Goal: Task Accomplishment & Management: Use online tool/utility

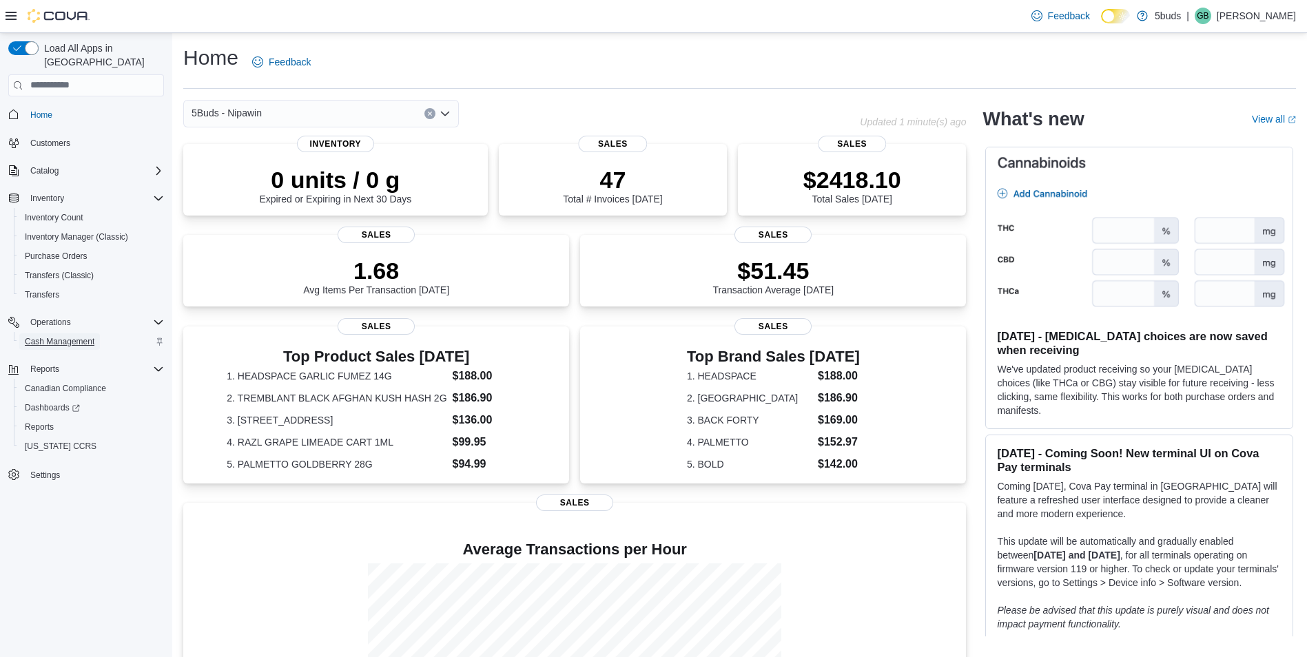
click at [84, 336] on span "Cash Management" at bounding box center [60, 341] width 70 height 11
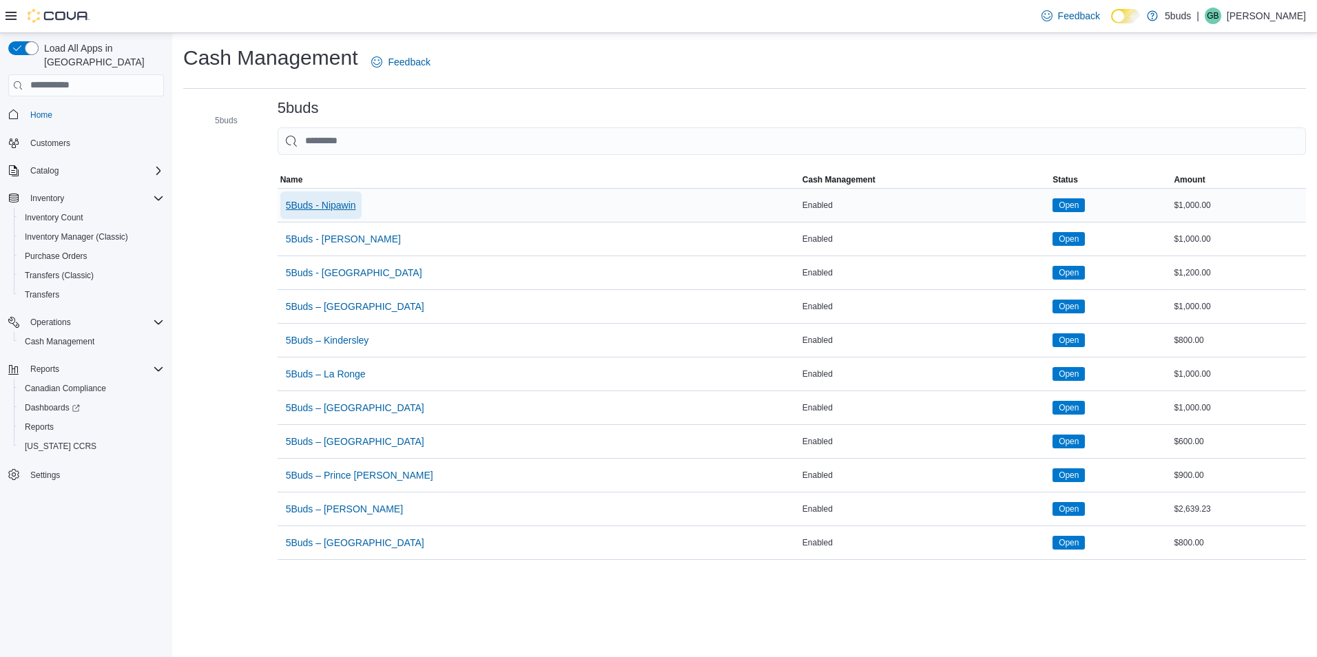
click at [336, 208] on span "5Buds - Nipawin" at bounding box center [321, 205] width 70 height 14
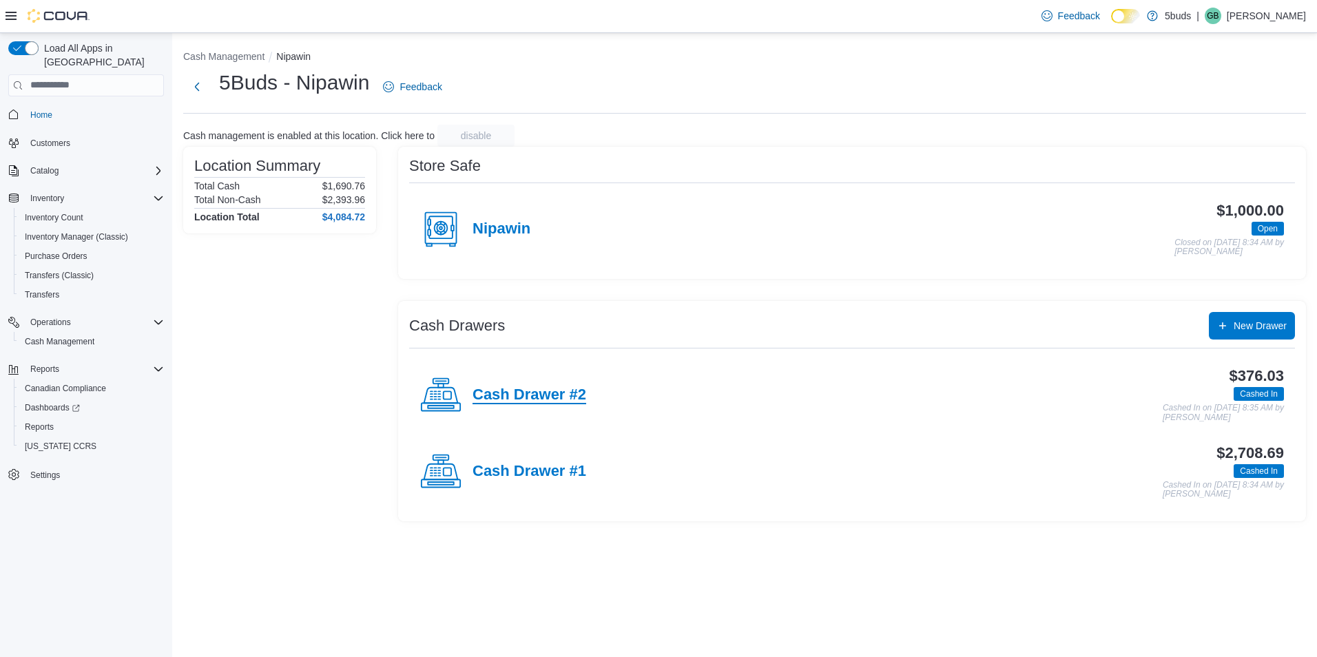
click at [581, 398] on h4 "Cash Drawer #2" at bounding box center [530, 396] width 114 height 18
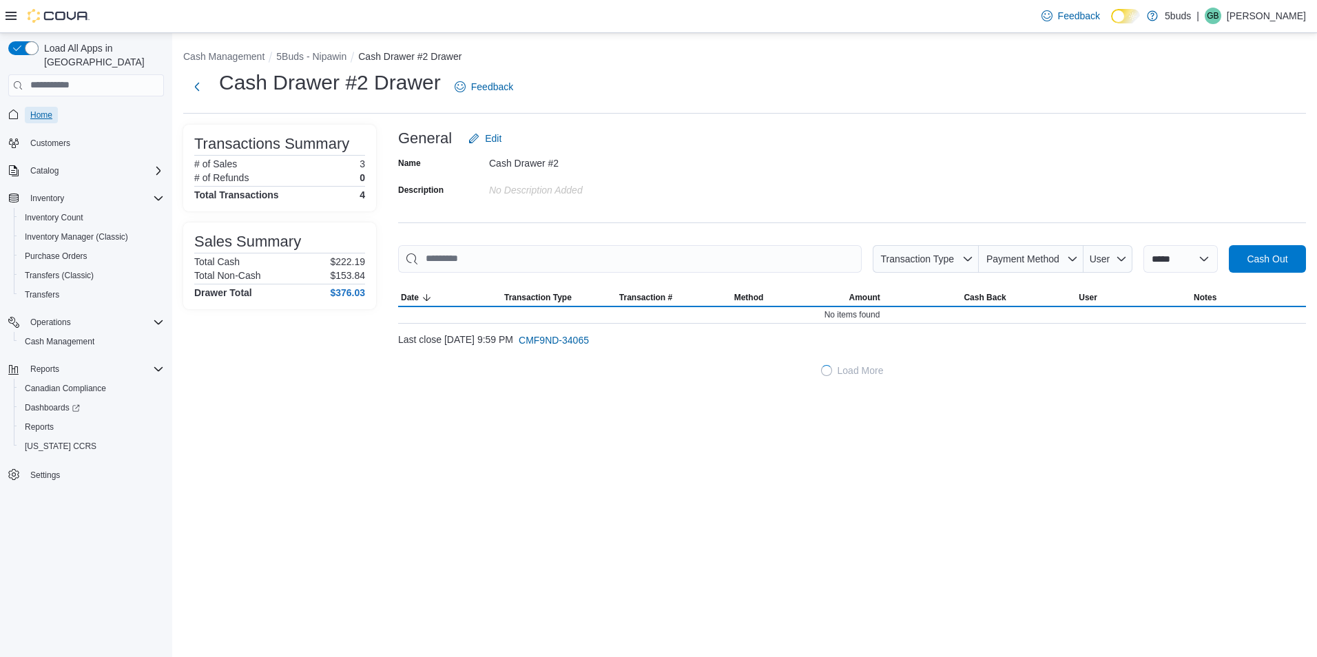
click at [54, 107] on link "Home" at bounding box center [41, 115] width 33 height 17
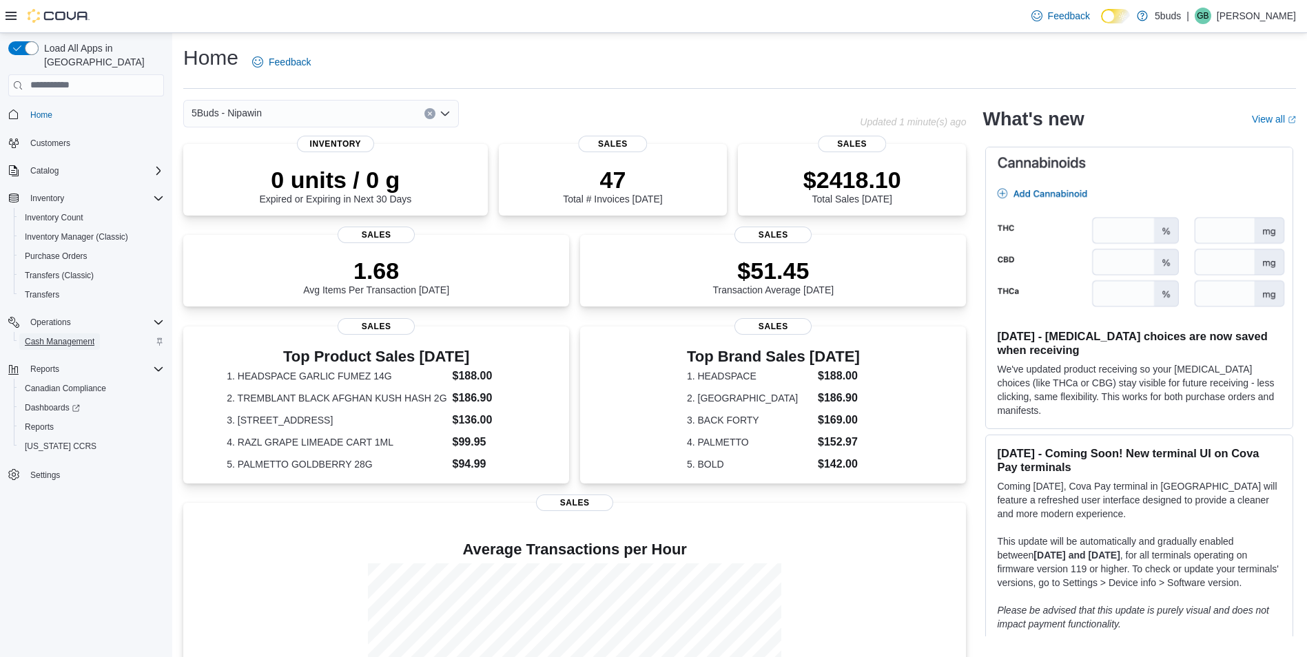
click at [59, 336] on span "Cash Management" at bounding box center [60, 341] width 70 height 11
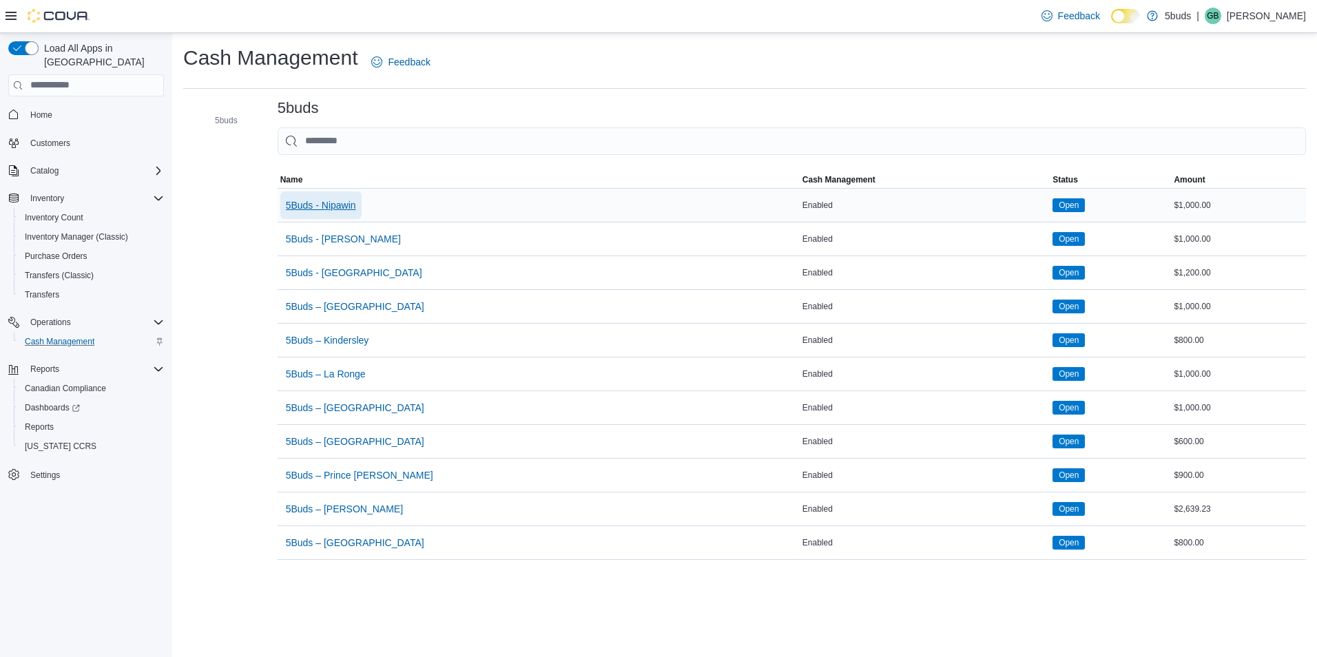
click at [334, 209] on span "5Buds - Nipawin" at bounding box center [321, 205] width 70 height 14
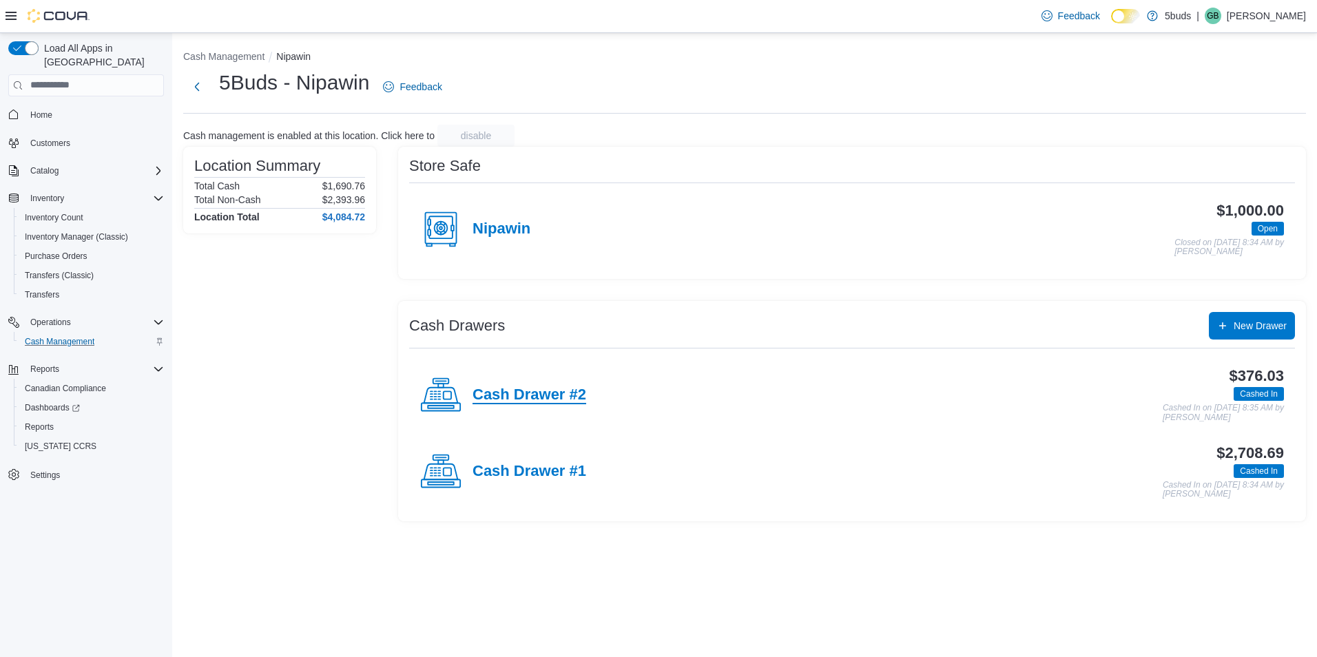
click at [553, 393] on h4 "Cash Drawer #2" at bounding box center [530, 396] width 114 height 18
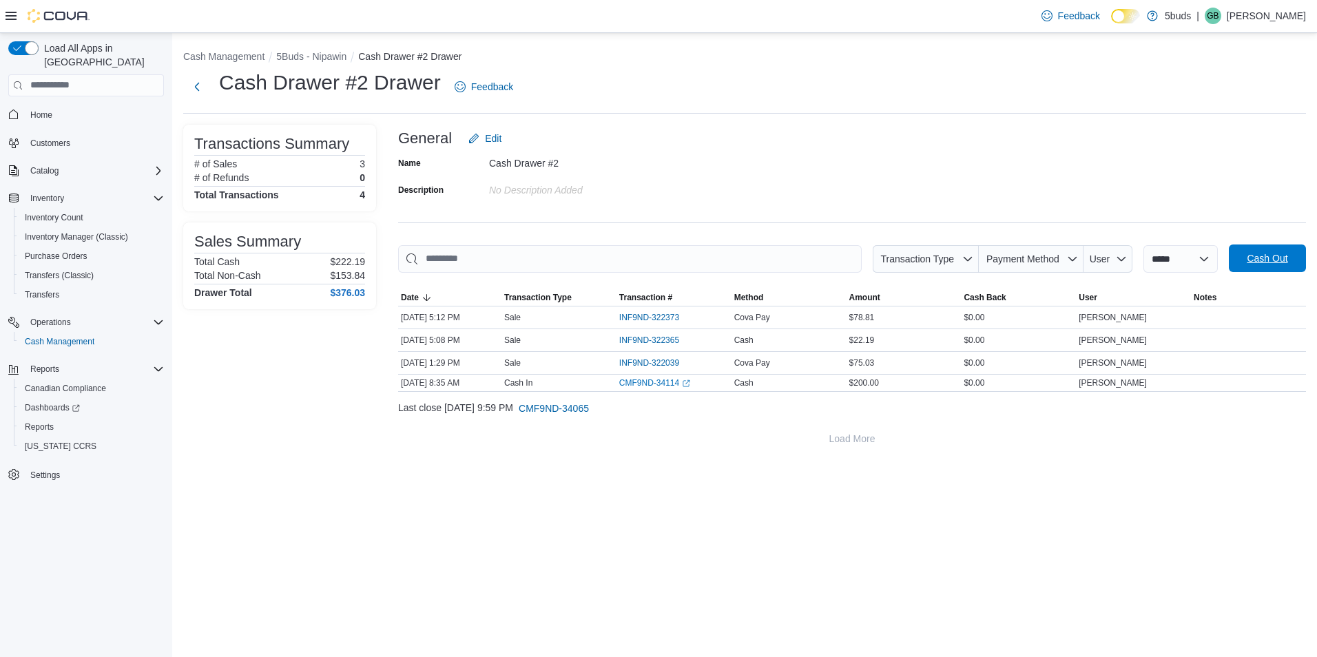
click at [1270, 252] on span "Cash Out" at bounding box center [1267, 258] width 41 height 14
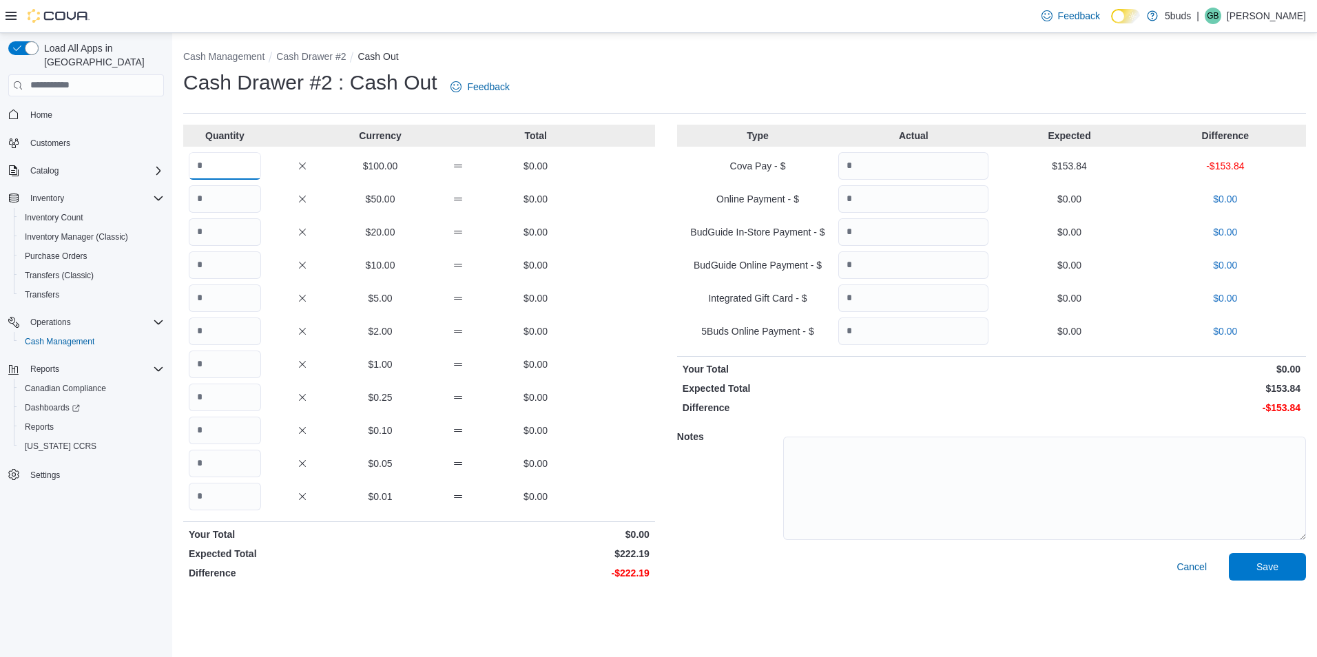
click at [216, 165] on input "Quantity" at bounding box center [225, 166] width 72 height 28
click at [213, 223] on input "Quantity" at bounding box center [225, 232] width 72 height 28
type input "*"
click at [219, 265] on input "Quantity" at bounding box center [225, 265] width 72 height 28
type input "*"
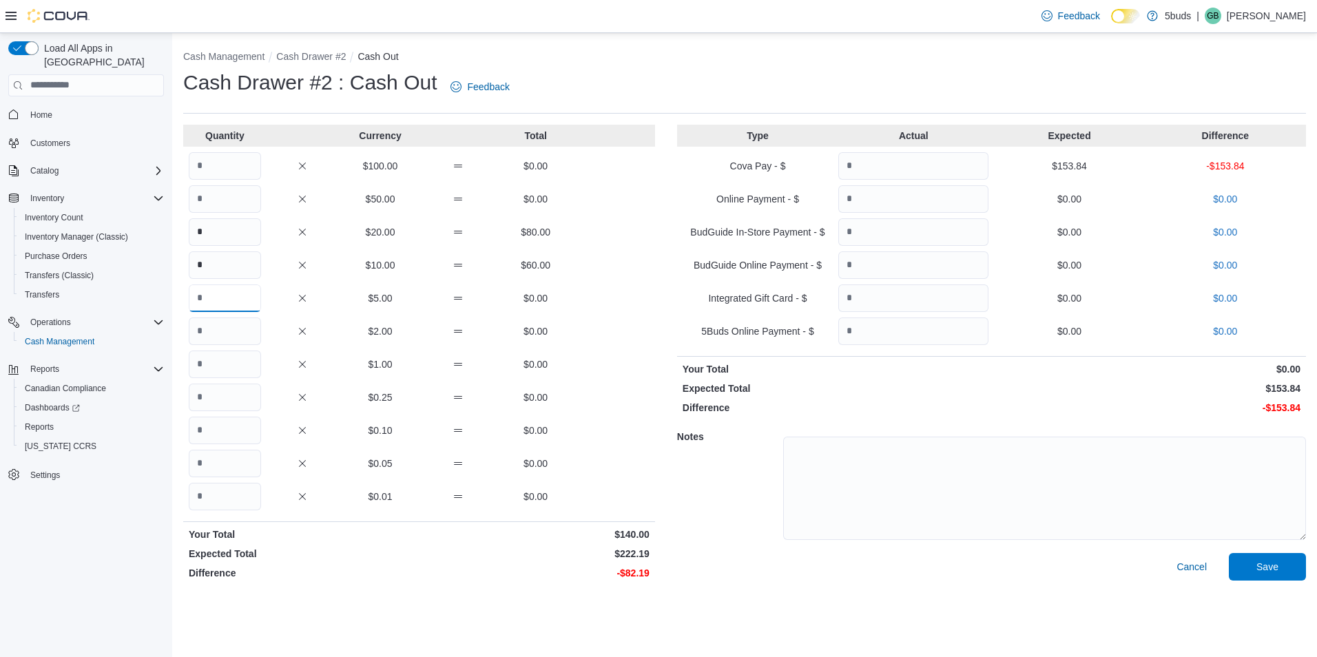
click at [221, 291] on input "Quantity" at bounding box center [225, 299] width 72 height 28
type input "*"
click at [223, 324] on input "Quantity" at bounding box center [225, 332] width 72 height 28
type input "**"
click at [245, 370] on input "Quantity" at bounding box center [225, 365] width 72 height 28
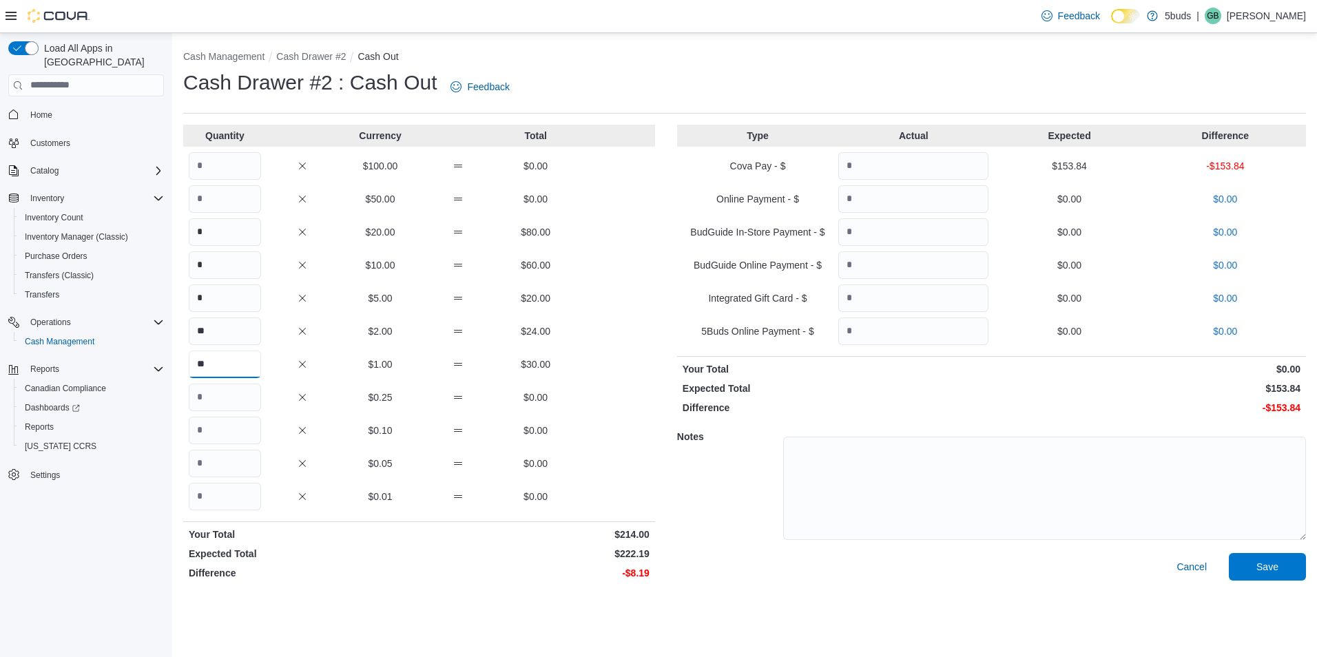
type input "**"
click at [223, 403] on input "Quantity" at bounding box center [225, 398] width 72 height 28
type input "*"
click at [227, 434] on input "Quantity" at bounding box center [225, 431] width 72 height 28
type input "**"
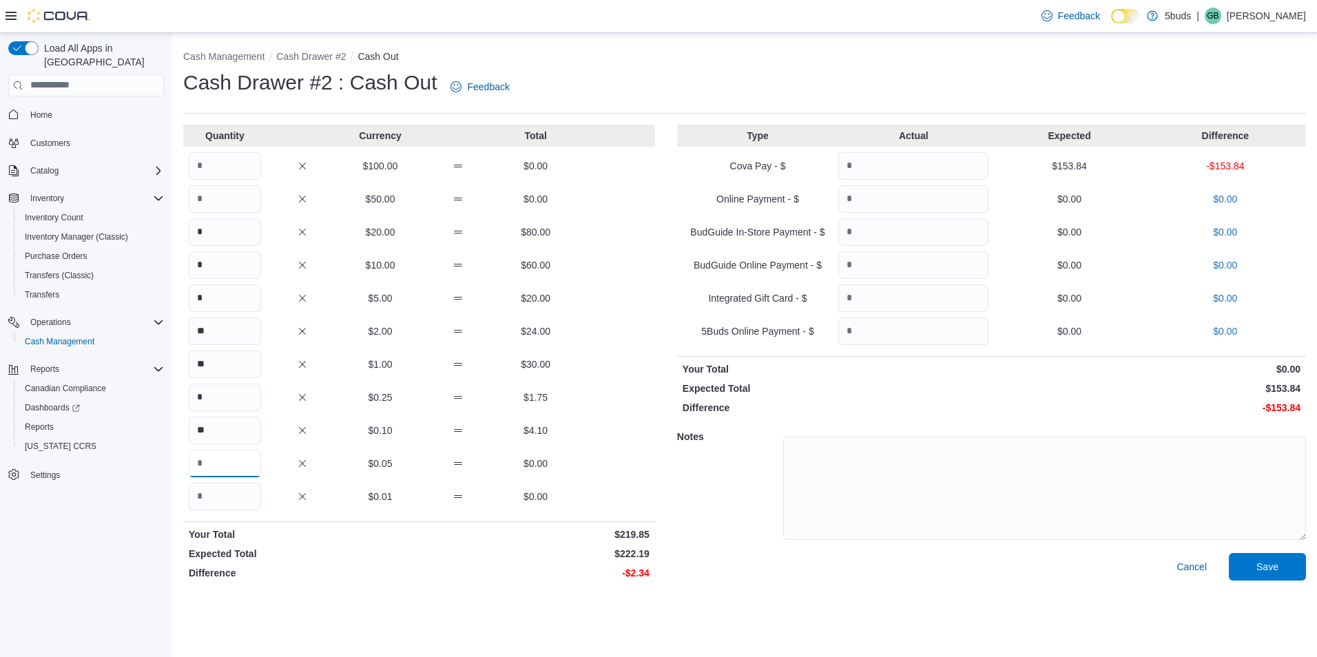
click at [230, 462] on input "Quantity" at bounding box center [225, 464] width 72 height 28
type input "**"
click at [945, 160] on input "Quantity" at bounding box center [913, 166] width 150 height 28
type input "******"
click at [1247, 561] on span "Save" at bounding box center [1267, 567] width 61 height 28
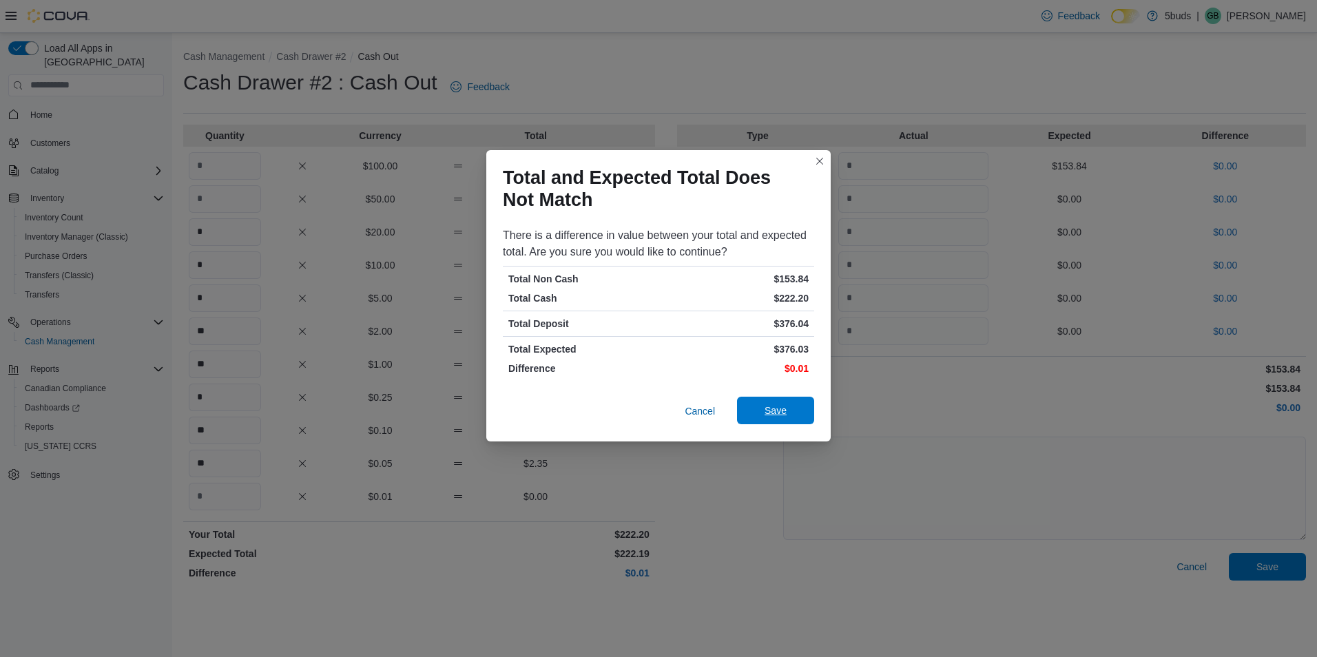
click at [790, 411] on span "Save" at bounding box center [775, 411] width 61 height 28
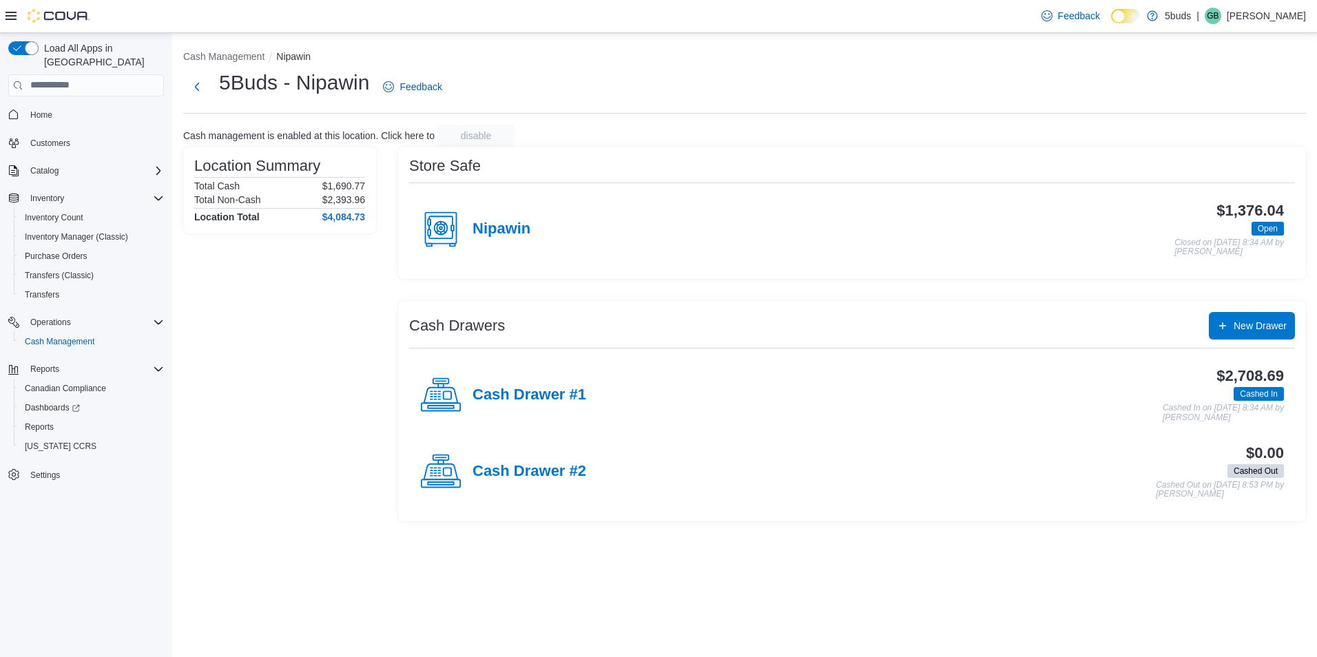
click at [59, 106] on span "Home" at bounding box center [94, 114] width 139 height 17
